Goal: Use online tool/utility: Utilize a website feature to perform a specific function

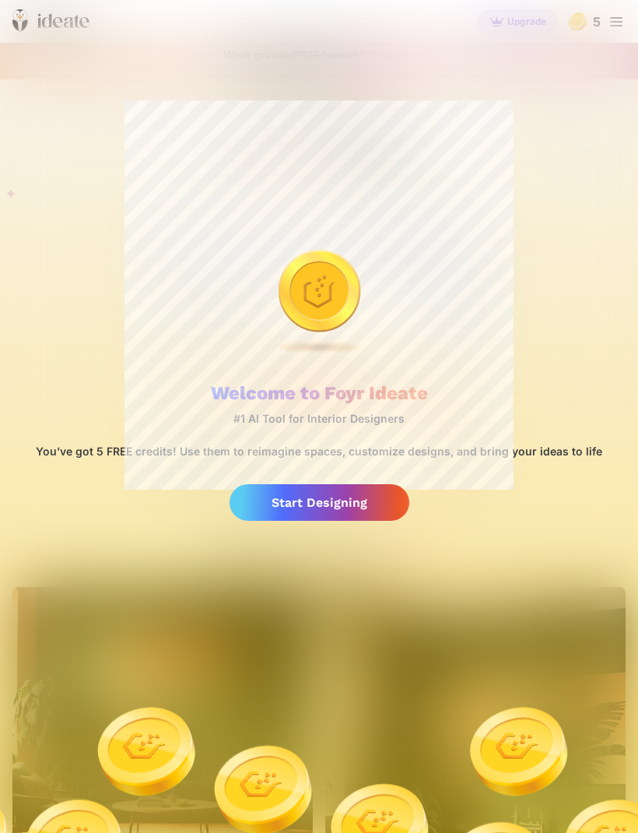
click at [371, 495] on div "Start Designing" at bounding box center [320, 502] width 180 height 37
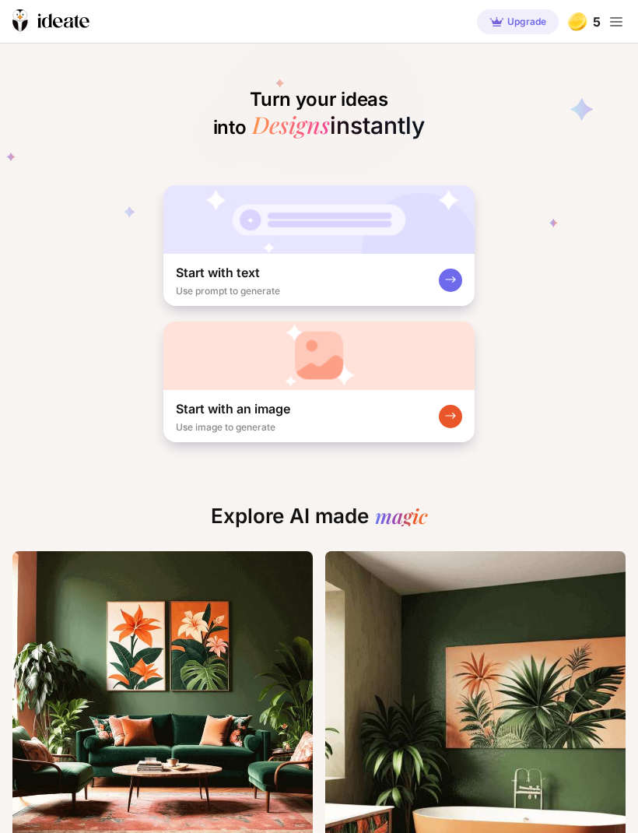
click at [401, 414] on div "Start with an image Use image to generate" at bounding box center [318, 416] width 311 height 52
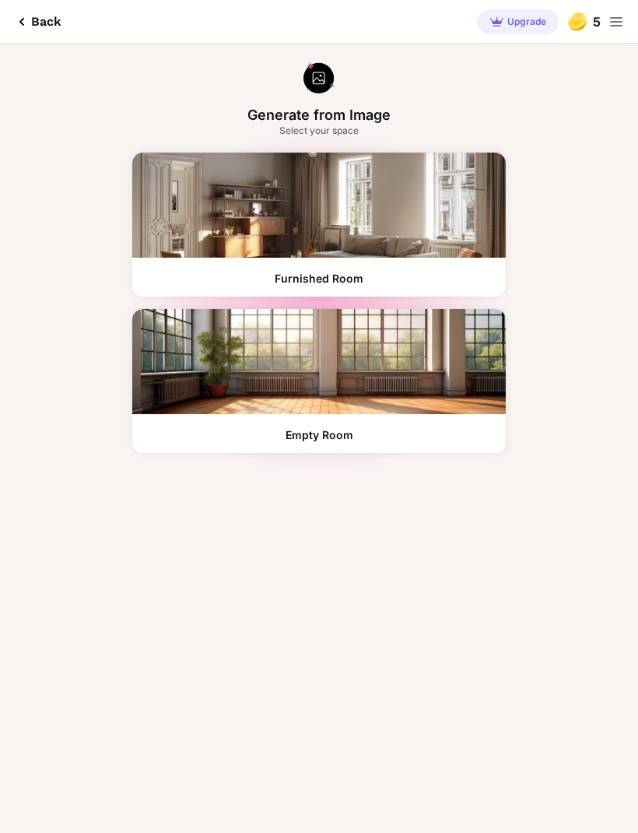
click at [41, 30] on div "Back" at bounding box center [36, 21] width 49 height 19
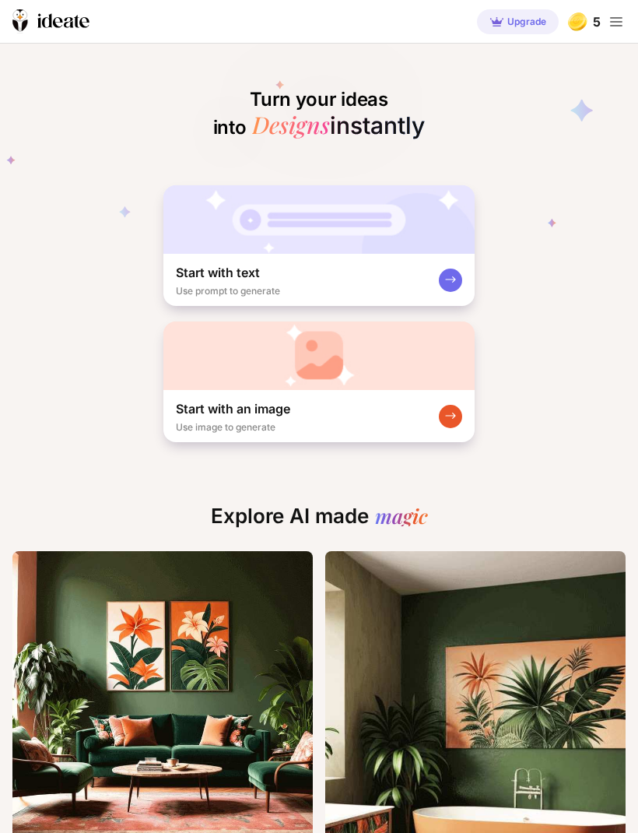
click at [427, 271] on div "Start with text Use prompt to generate" at bounding box center [318, 280] width 311 height 52
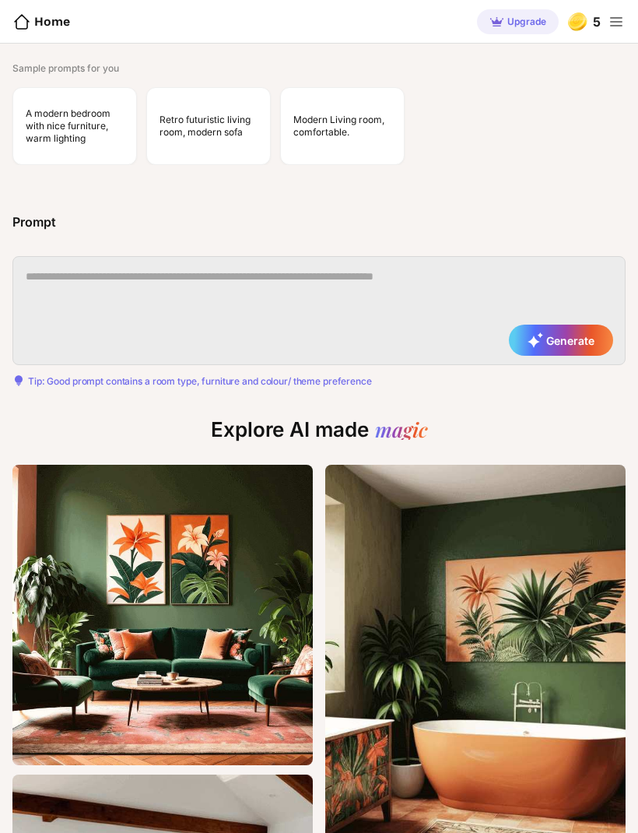
click at [32, 26] on div "Home" at bounding box center [41, 21] width 58 height 19
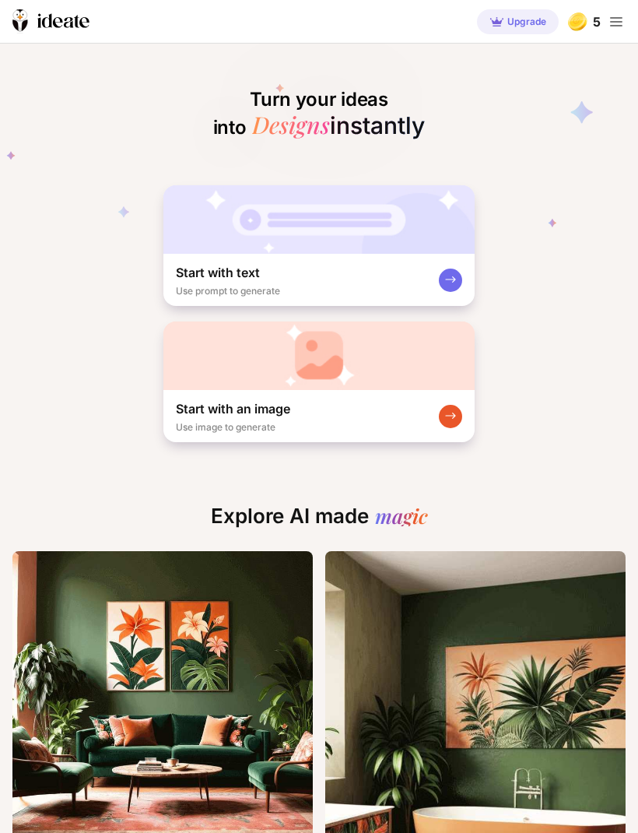
click at [458, 413] on div at bounding box center [450, 416] width 23 height 23
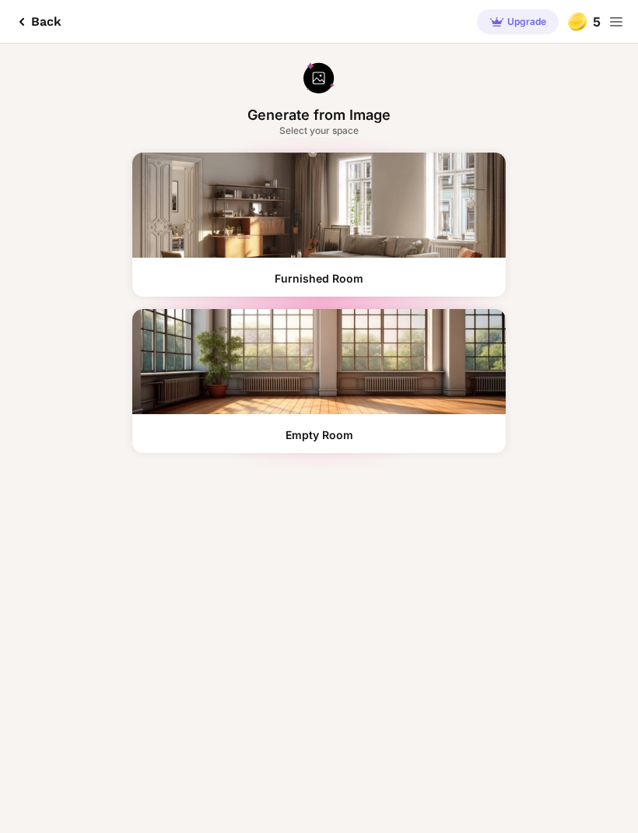
click at [451, 630] on div "Back Upgrade 5 Generate from Image Select your space Furnished Room Empty Room" at bounding box center [319, 416] width 638 height 833
click at [419, 383] on img at bounding box center [319, 361] width 374 height 105
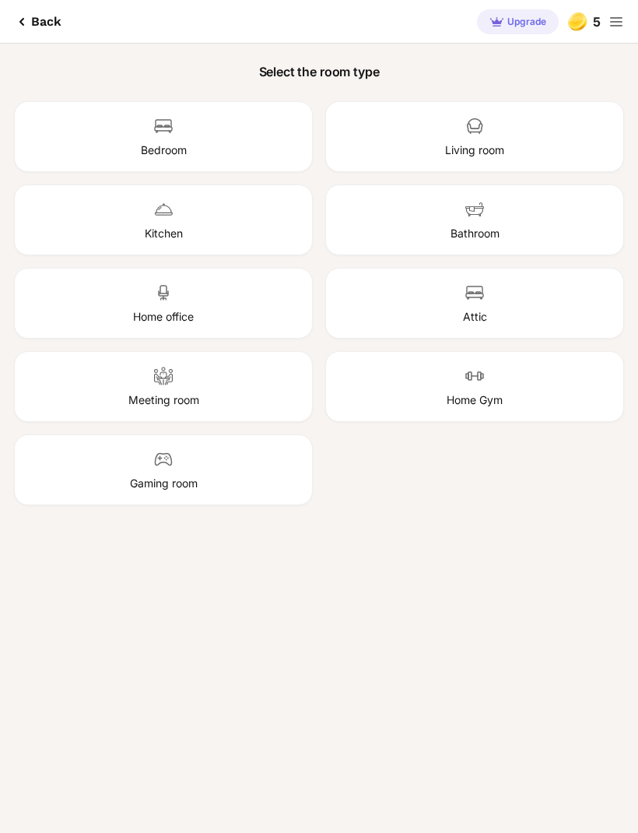
click at [287, 326] on div "Home office" at bounding box center [163, 303] width 299 height 71
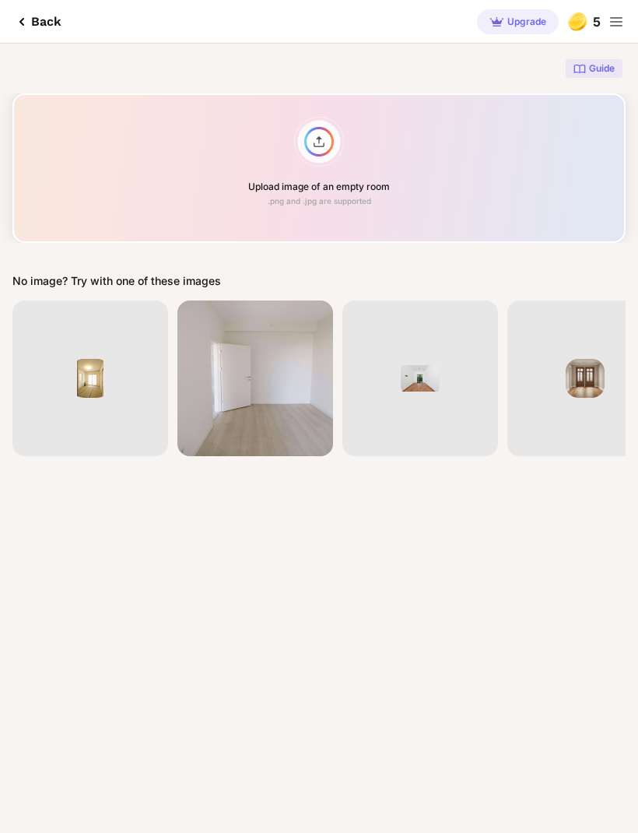
click at [321, 139] on div "Upload image of an empty room .png and .jpg are supported" at bounding box center [318, 167] width 613 height 149
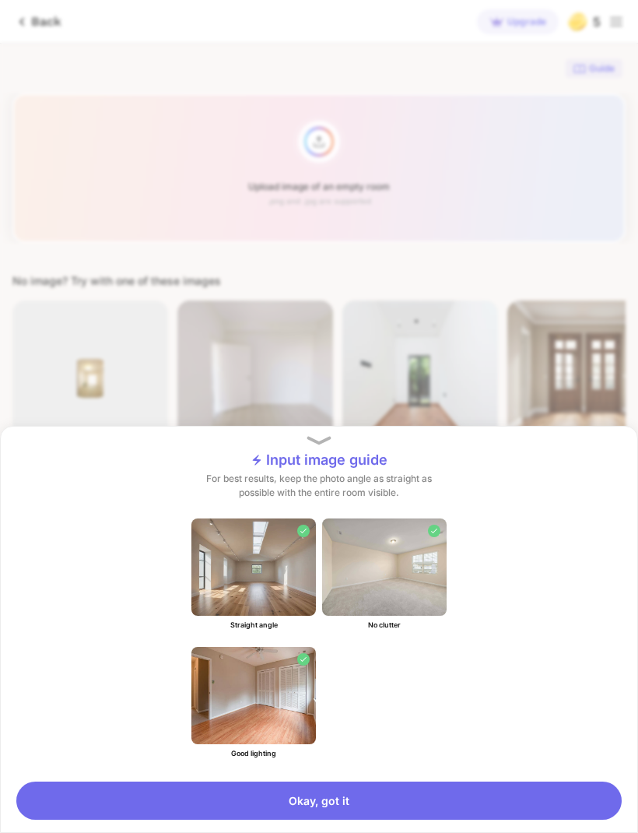
click at [401, 798] on div "Okay, got it" at bounding box center [318, 800] width 605 height 38
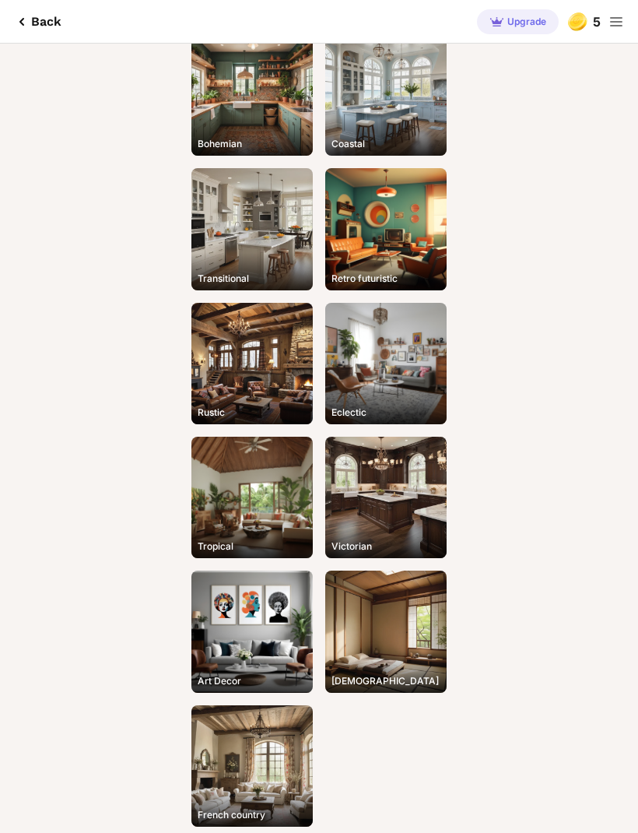
scroll to position [608, 0]
click at [415, 644] on div "[DEMOGRAPHIC_DATA]" at bounding box center [385, 630] width 121 height 121
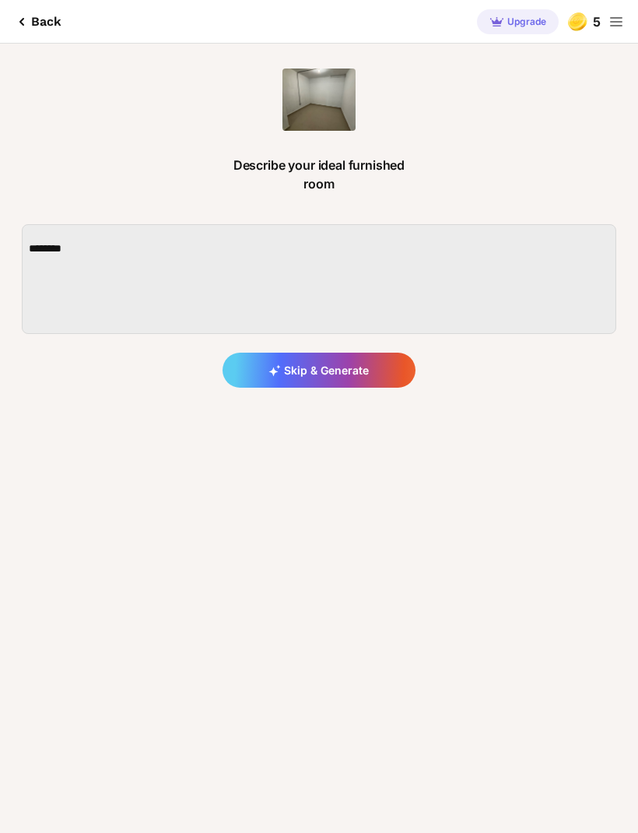
scroll to position [0, 0]
click at [451, 255] on textarea at bounding box center [319, 279] width 595 height 110
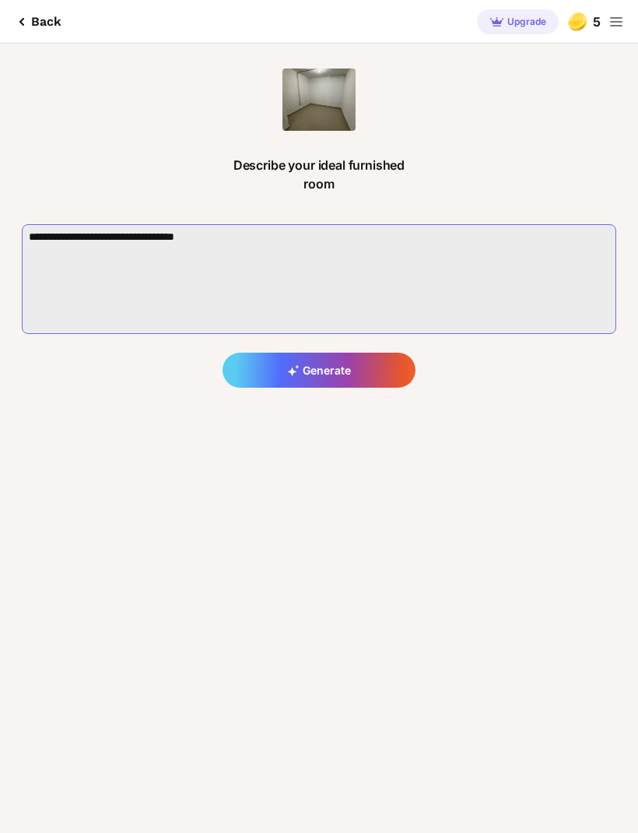
type textarea "**********"
click at [36, 28] on div "Back" at bounding box center [36, 21] width 49 height 19
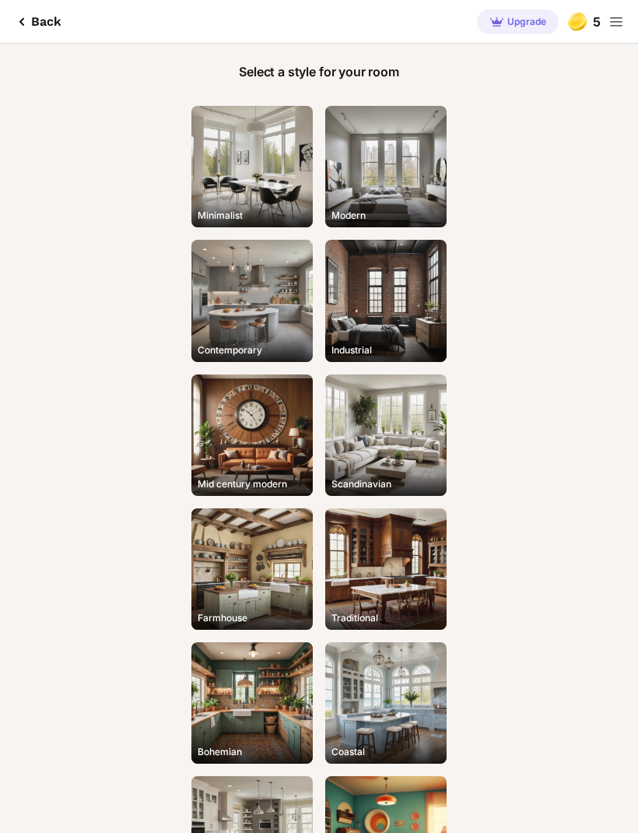
click at [33, 22] on div "Back" at bounding box center [36, 21] width 49 height 19
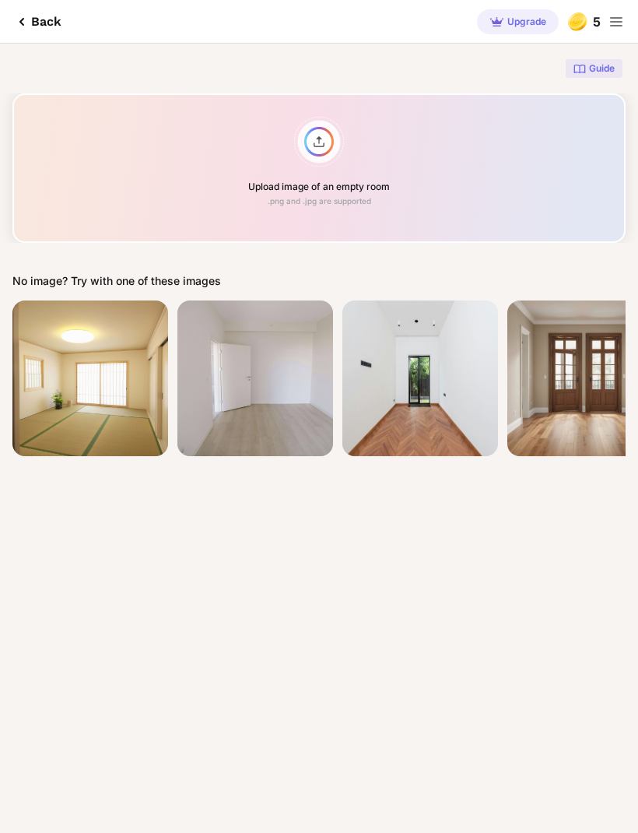
click at [541, 183] on div "Upload image of an empty room .png and .jpg are supported" at bounding box center [318, 167] width 613 height 149
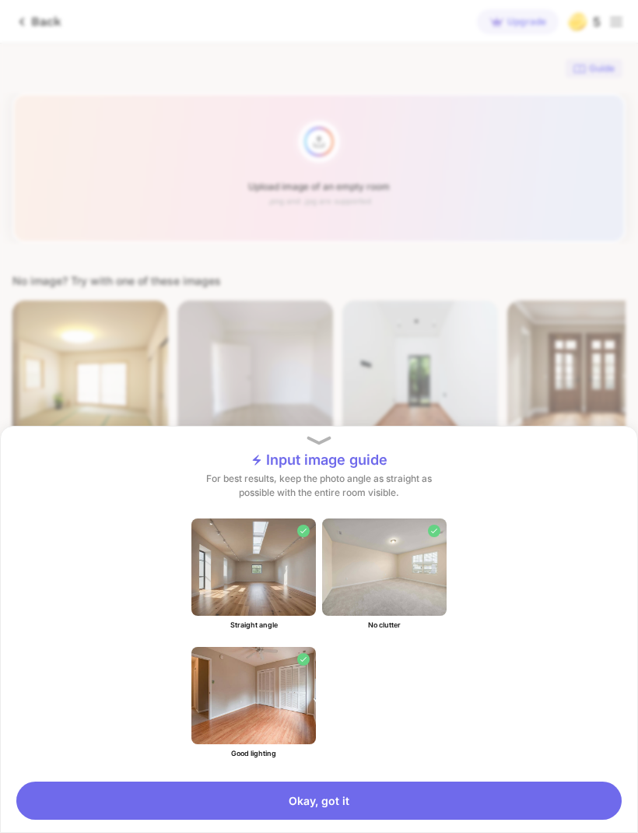
click at [424, 788] on div "Okay, got it" at bounding box center [318, 800] width 605 height 38
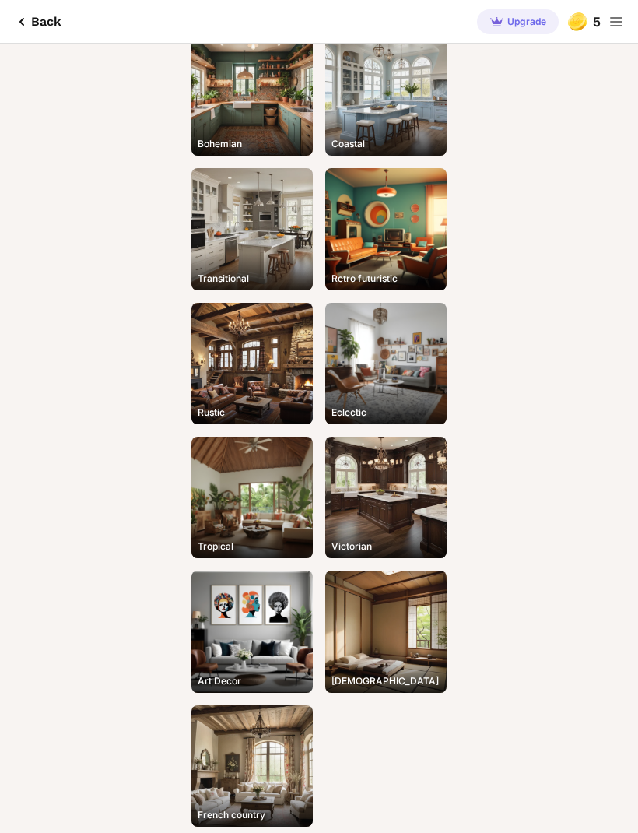
scroll to position [608, 0]
click at [404, 613] on div "[DEMOGRAPHIC_DATA]" at bounding box center [385, 630] width 121 height 121
click at [411, 643] on div "[DEMOGRAPHIC_DATA]" at bounding box center [385, 630] width 121 height 121
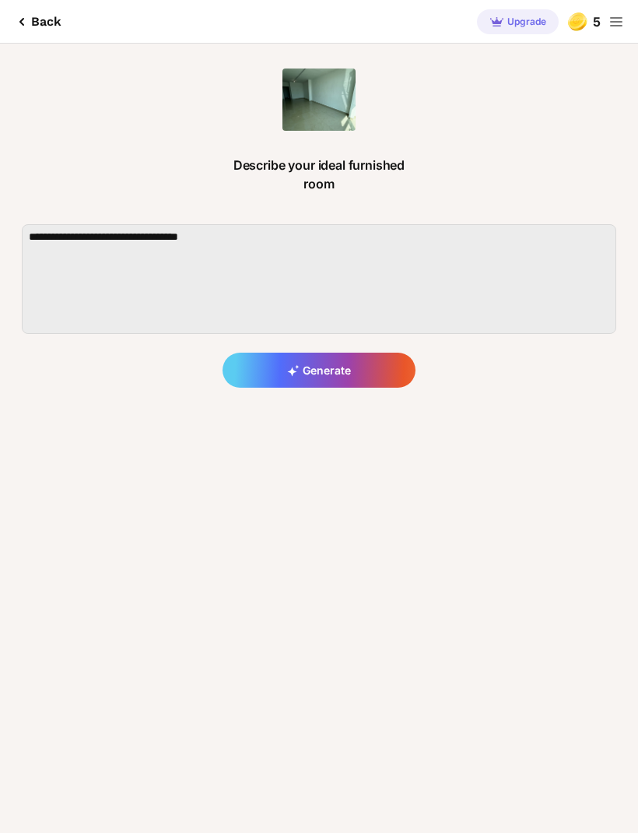
scroll to position [0, 0]
click at [374, 247] on textarea at bounding box center [319, 279] width 595 height 110
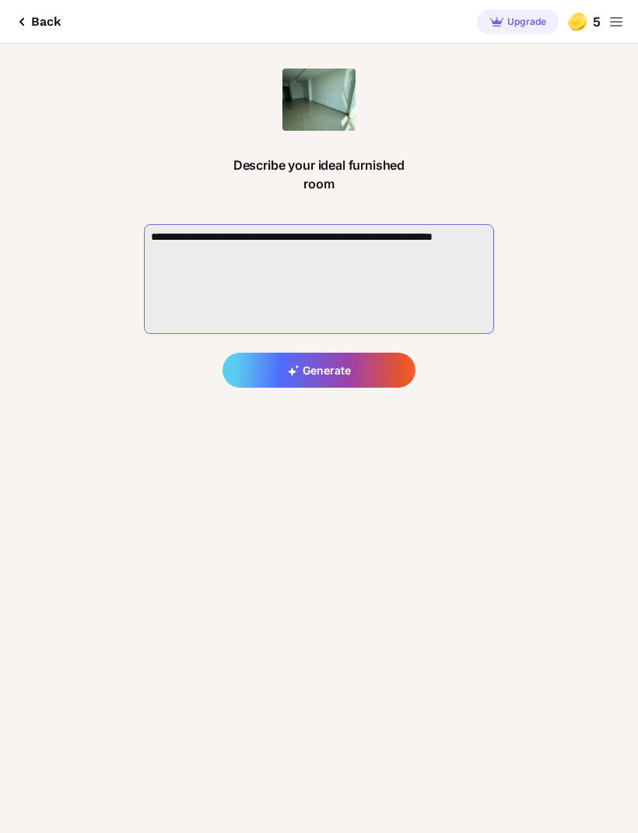
click at [456, 235] on textarea at bounding box center [319, 279] width 350 height 110
click at [454, 237] on textarea at bounding box center [319, 279] width 350 height 110
click at [454, 235] on textarea at bounding box center [319, 279] width 350 height 110
click at [455, 234] on textarea at bounding box center [319, 279] width 350 height 110
paste textarea "**********"
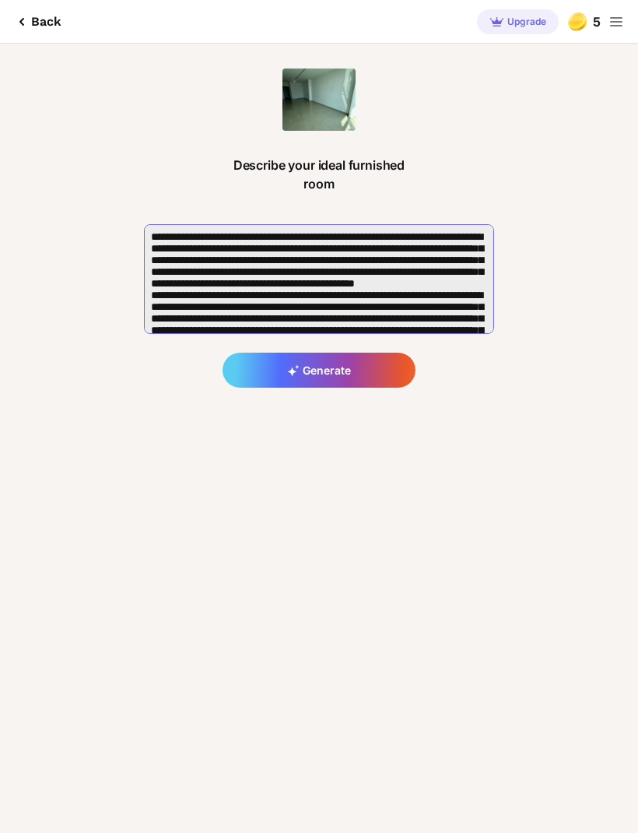
type textarea "**********"
click at [600, 381] on div "Generate" at bounding box center [319, 305] width 595 height 163
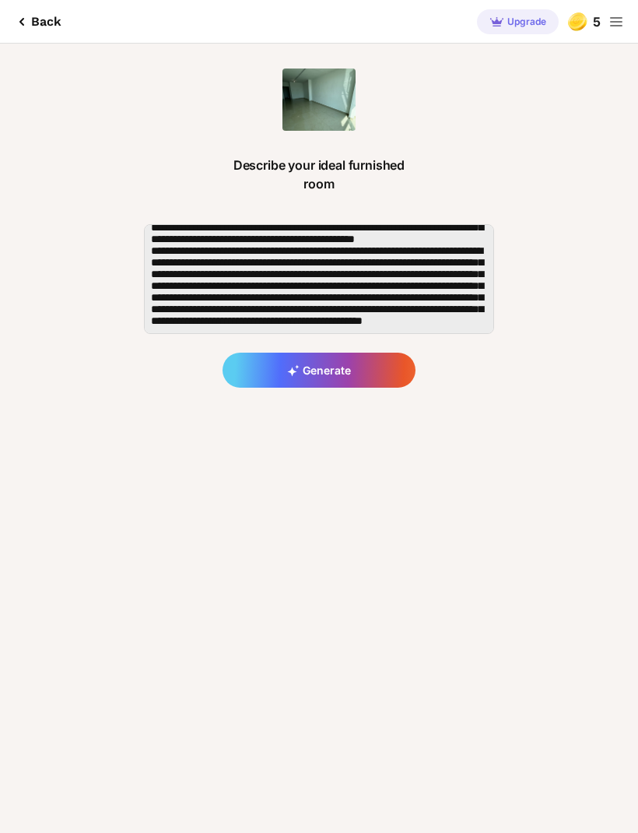
click at [369, 364] on div "Generate" at bounding box center [319, 370] width 193 height 35
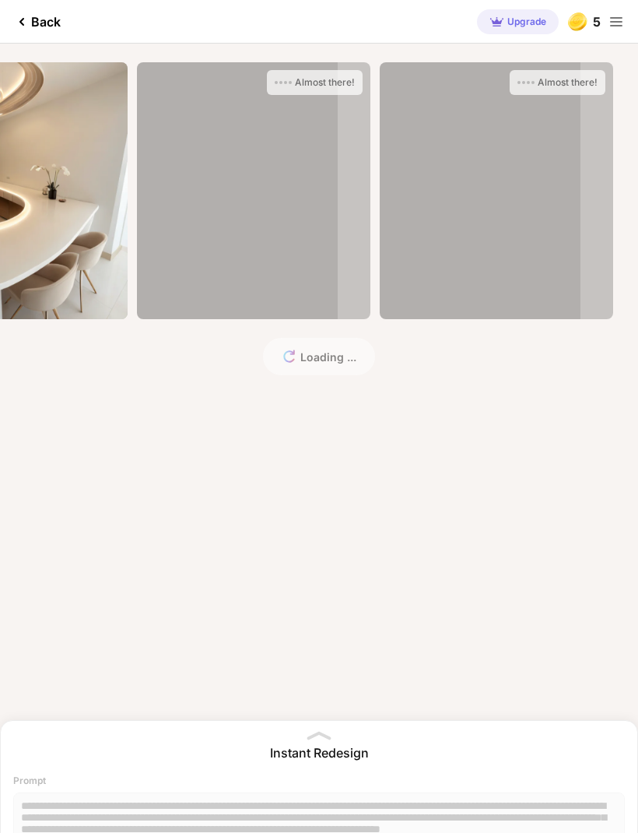
scroll to position [0, 374]
click at [26, 25] on icon at bounding box center [21, 21] width 19 height 19
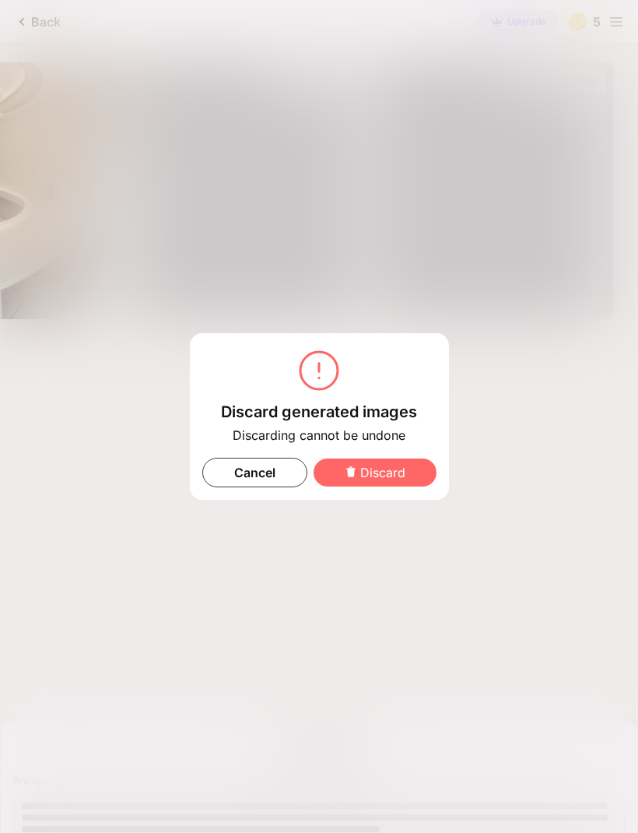
click at [289, 475] on div "Cancel" at bounding box center [254, 473] width 105 height 30
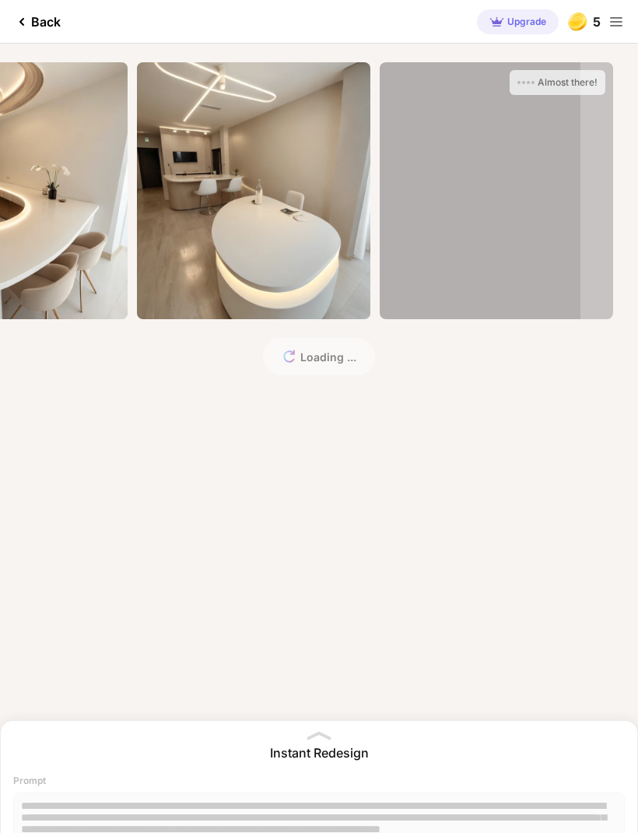
click at [29, 30] on icon at bounding box center [21, 21] width 19 height 19
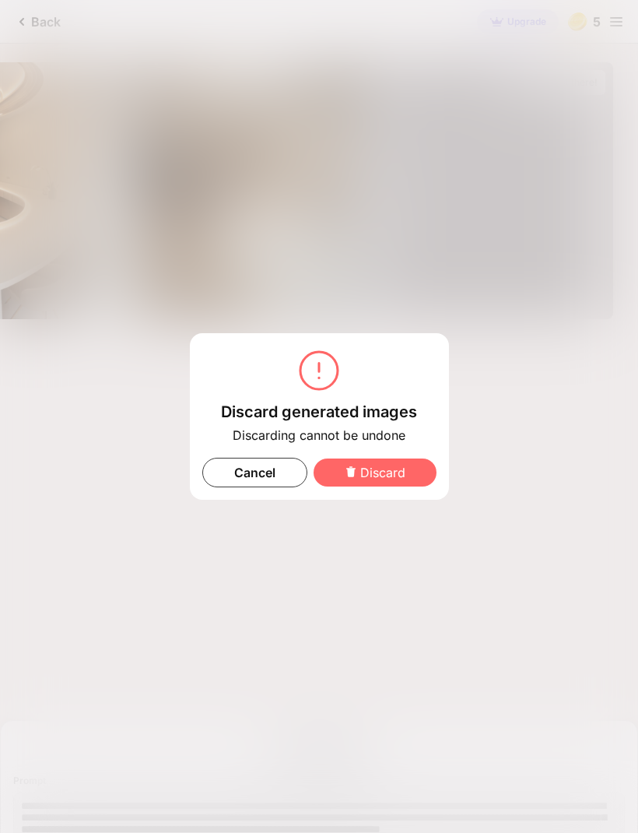
click at [363, 479] on div "Discard" at bounding box center [375, 472] width 123 height 28
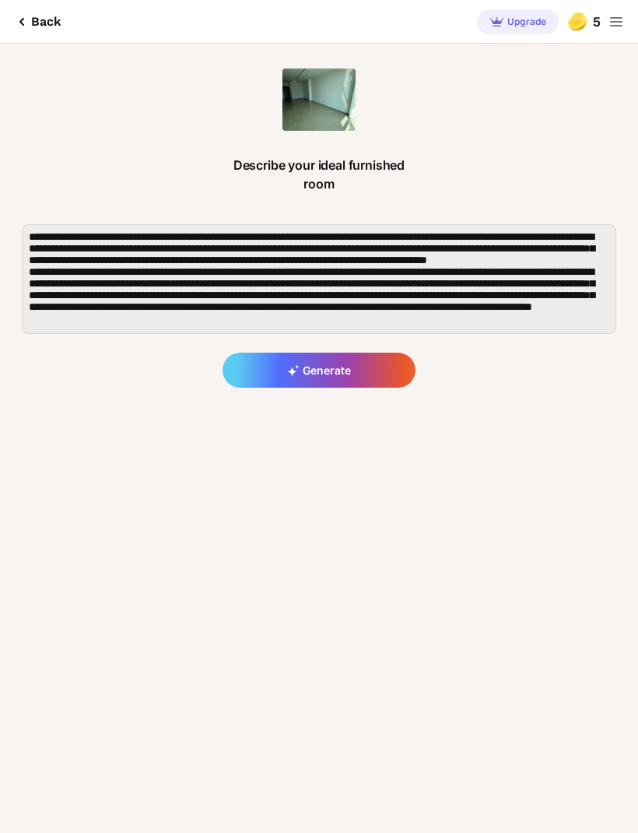
click at [35, 19] on div "Back" at bounding box center [36, 21] width 49 height 19
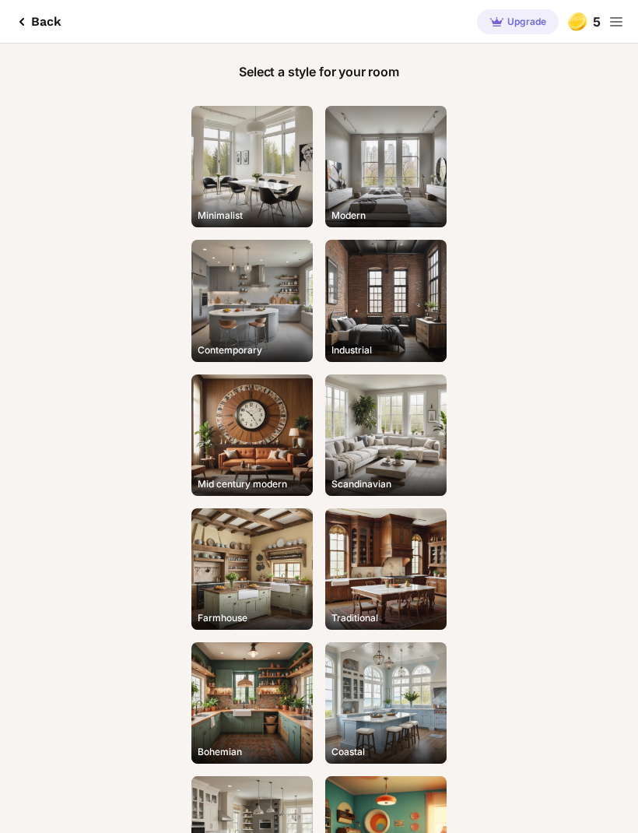
click at [37, 20] on div "Back" at bounding box center [36, 21] width 49 height 19
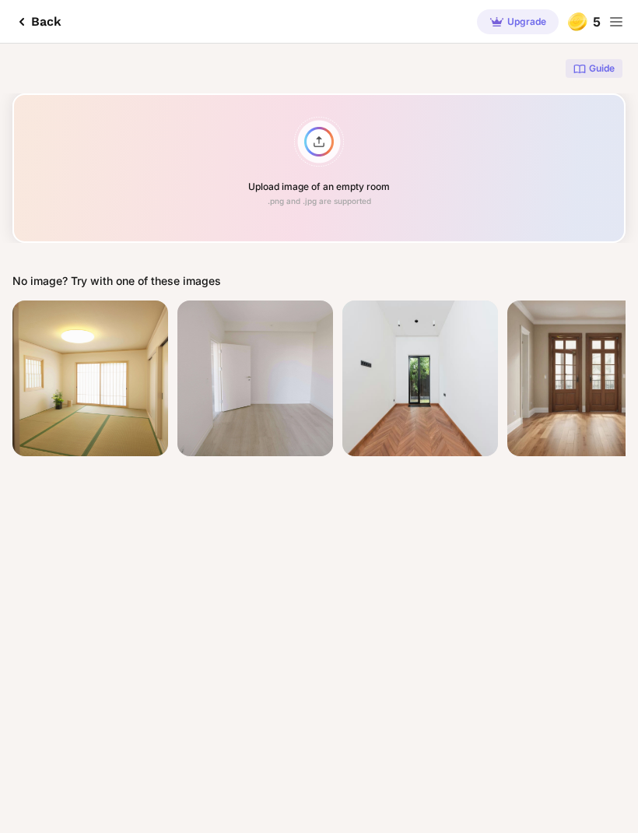
click at [507, 83] on div "Guide" at bounding box center [319, 69] width 638 height 50
click at [490, 142] on div "Upload image of an empty room .png and .jpg are supported" at bounding box center [318, 167] width 613 height 149
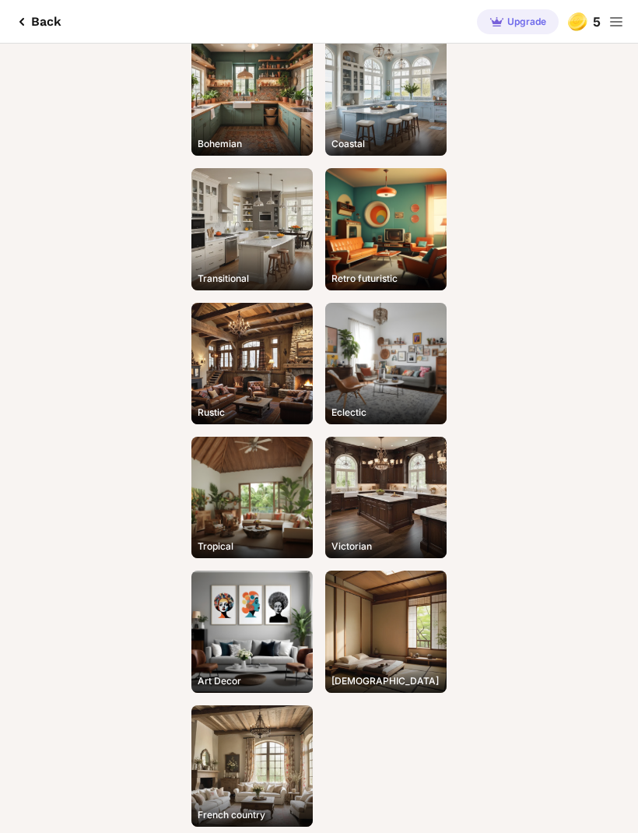
scroll to position [608, 0]
click at [260, 482] on div "Tropical" at bounding box center [251, 497] width 121 height 121
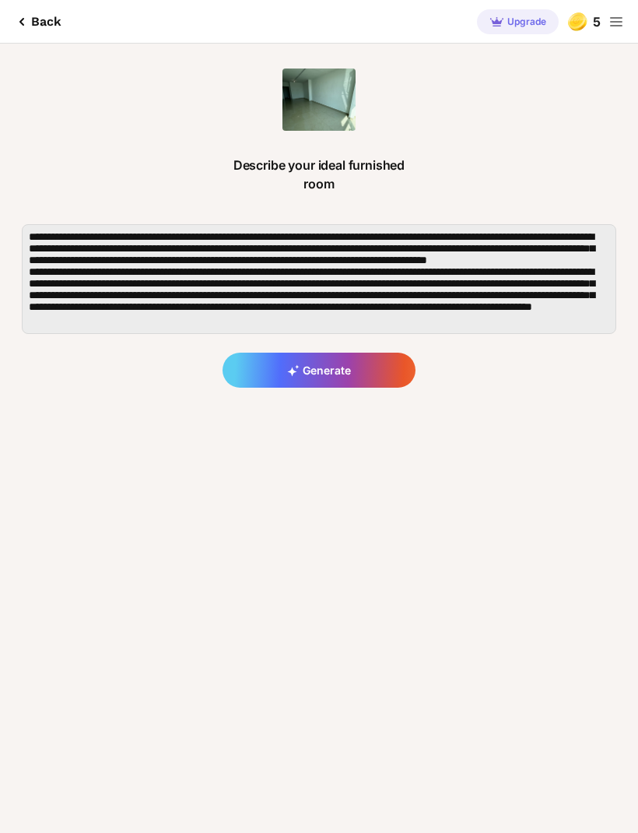
click at [342, 364] on div "Generate" at bounding box center [319, 370] width 193 height 35
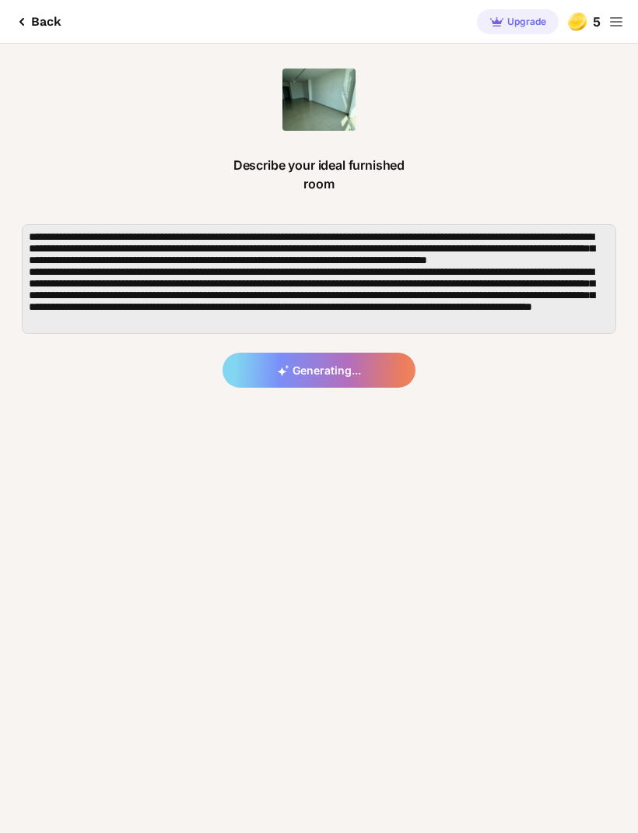
scroll to position [44, 0]
click at [313, 371] on div "Generating..." at bounding box center [319, 305] width 595 height 163
